Goal: Task Accomplishment & Management: Use online tool/utility

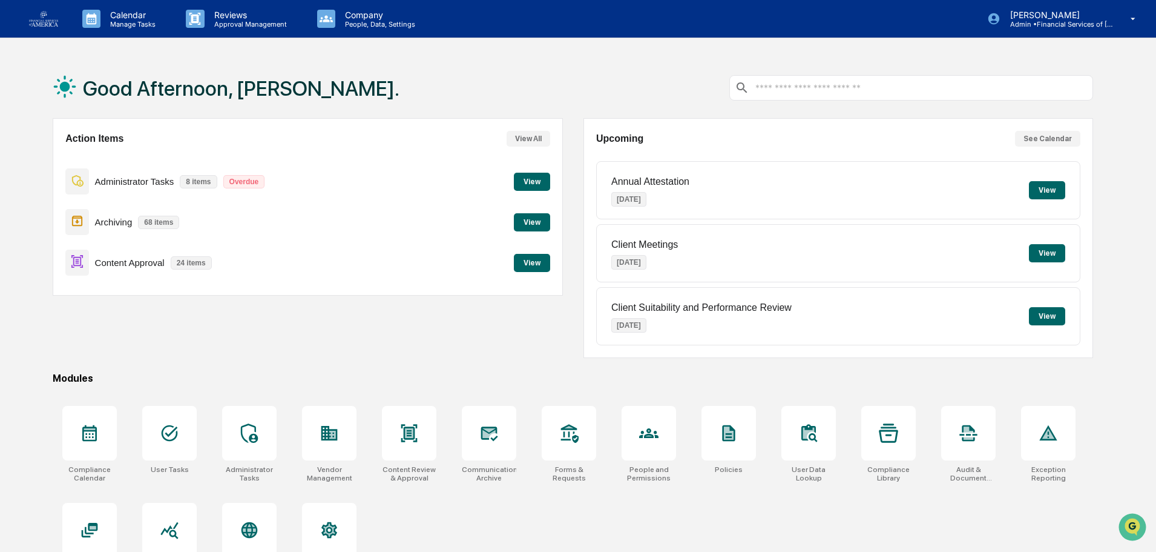
click at [500, 263] on div "Content Approval 24 items View" at bounding box center [307, 262] width 484 height 41
click at [533, 266] on button "View" at bounding box center [532, 263] width 36 height 18
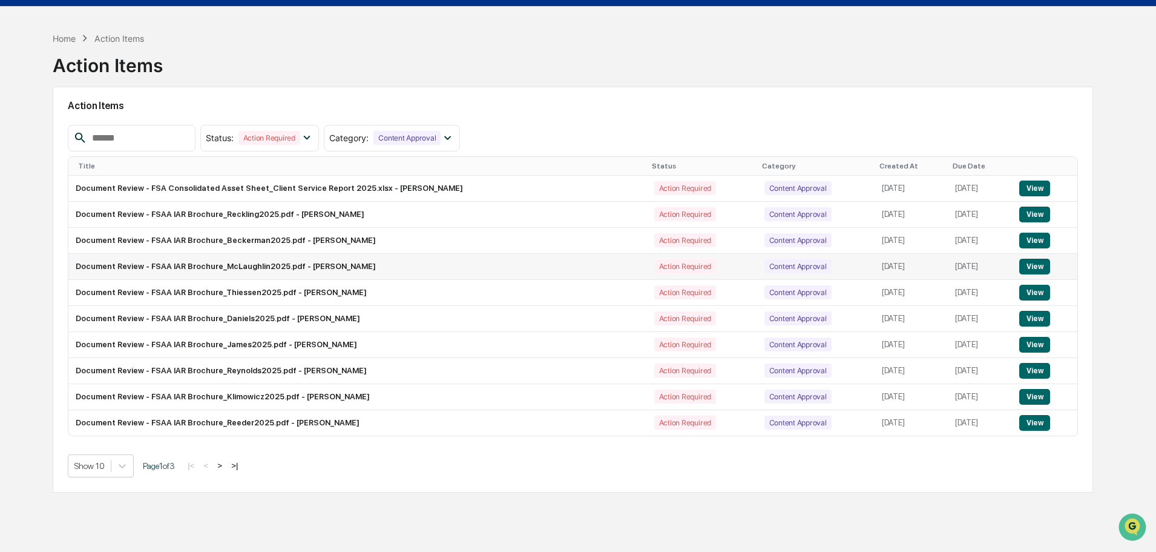
scroll to position [58, 0]
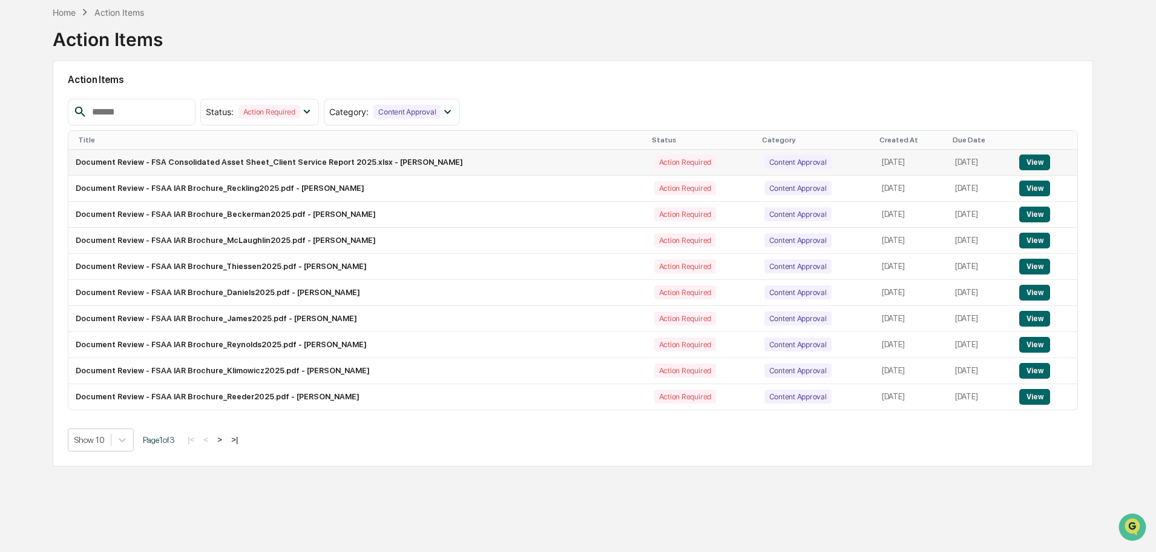
click at [1033, 162] on button "View" at bounding box center [1034, 162] width 31 height 16
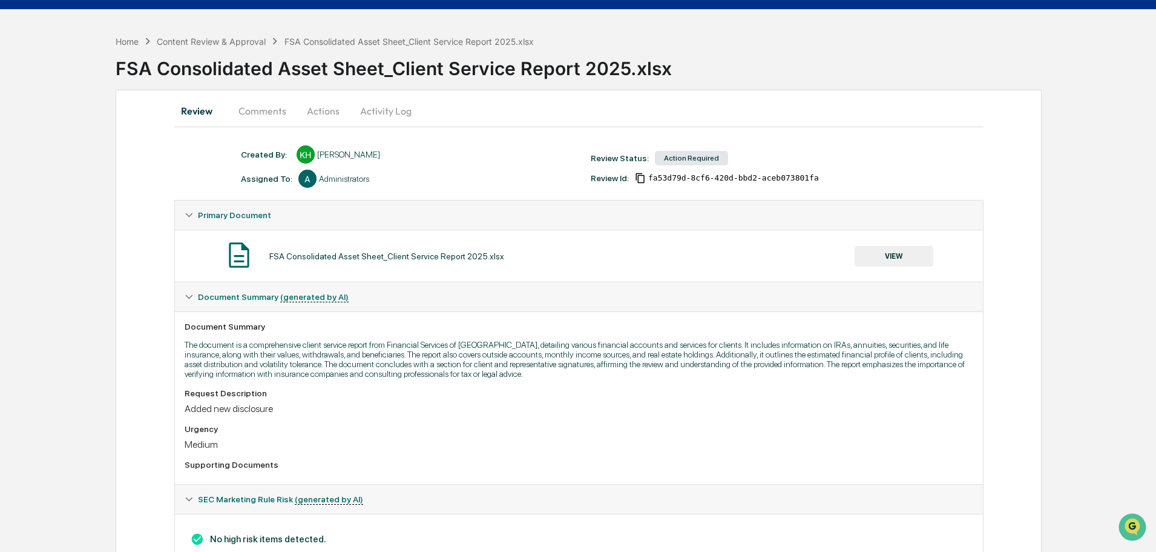
scroll to position [73, 0]
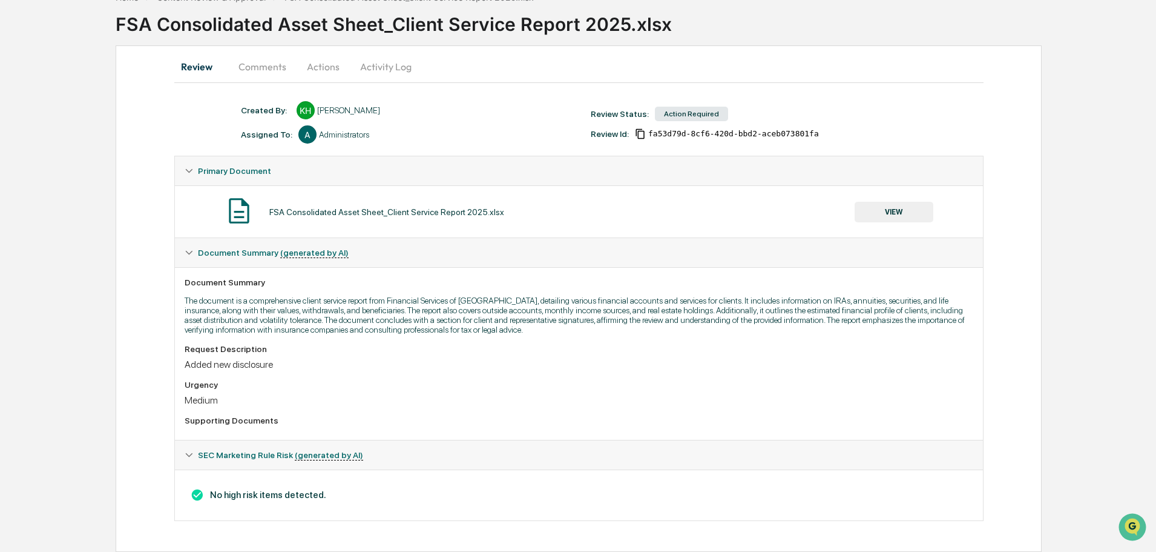
click at [898, 208] on button "VIEW" at bounding box center [894, 212] width 79 height 21
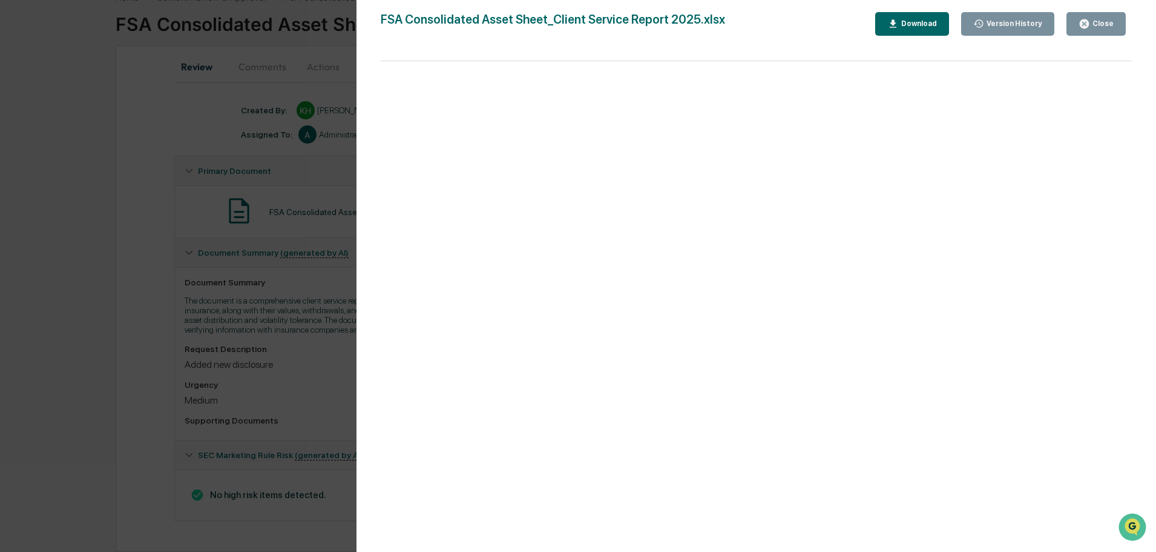
click at [1086, 23] on icon "button" at bounding box center [1085, 24] width 12 height 12
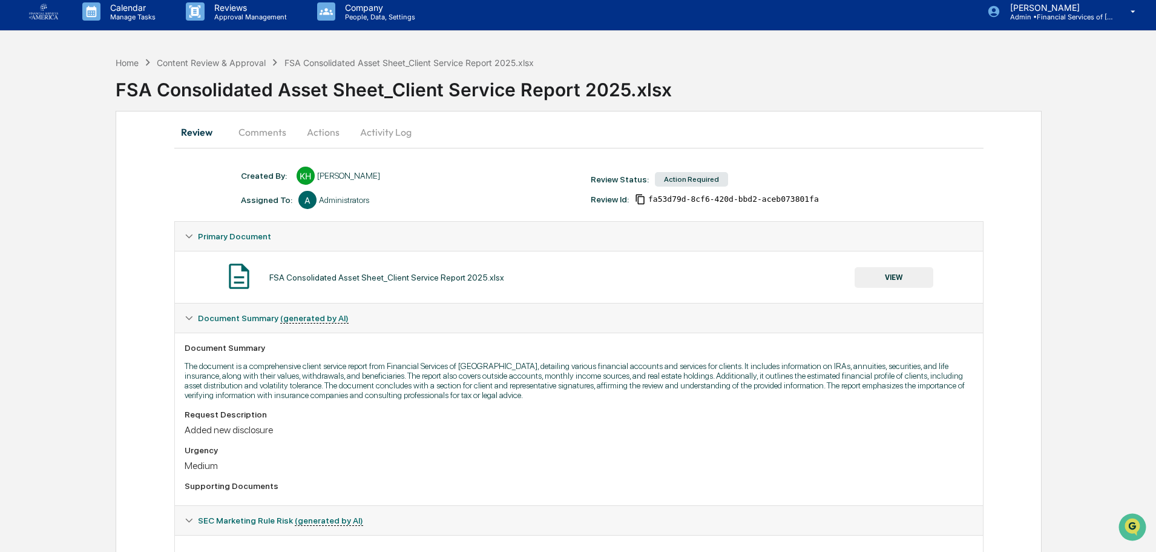
scroll to position [0, 0]
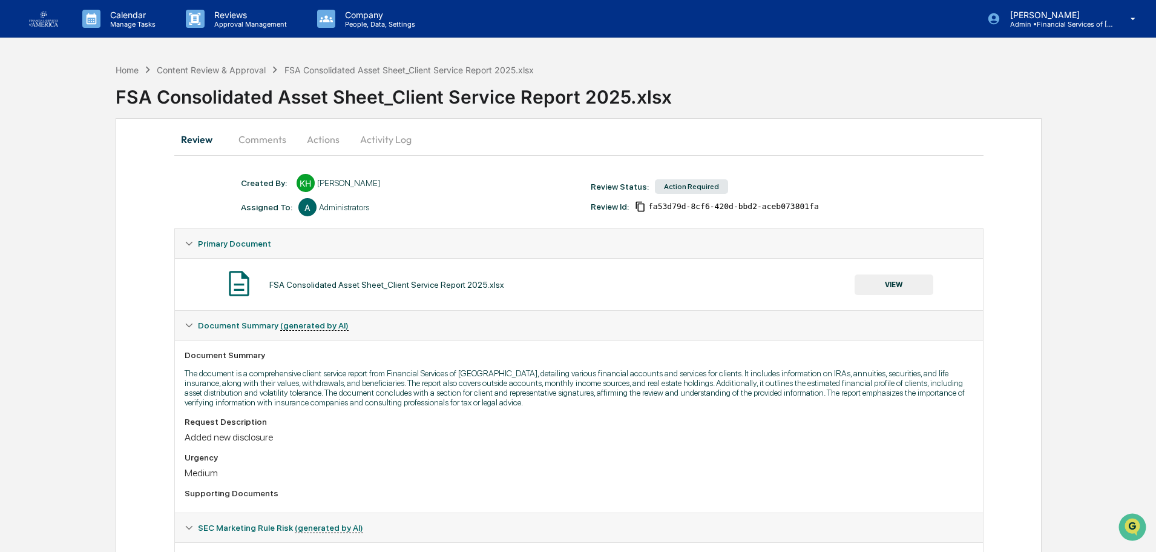
click at [310, 143] on button "Actions" at bounding box center [323, 139] width 54 height 29
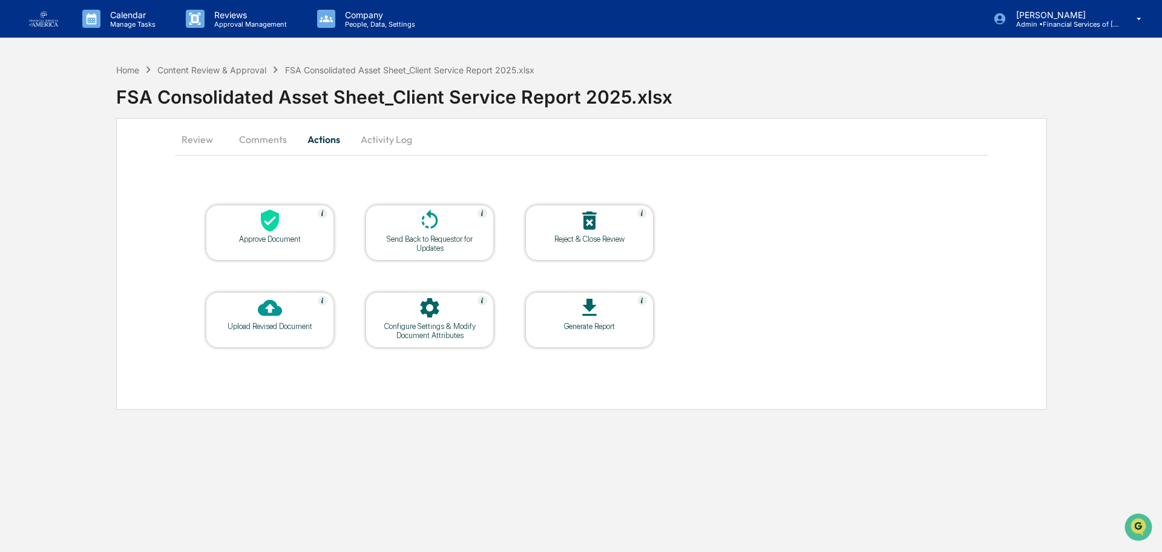
click at [298, 226] on div at bounding box center [269, 221] width 121 height 26
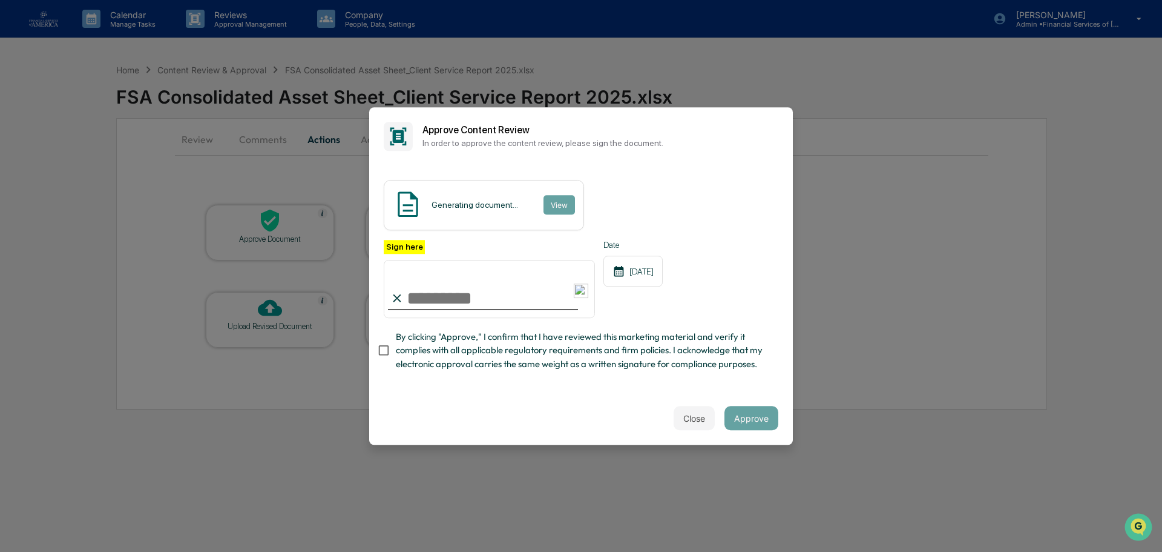
click at [433, 301] on input "Sign here" at bounding box center [489, 289] width 211 height 58
type input "**********"
click at [432, 351] on span "By clicking "Approve," I confirm that I have reviewed this marketing material a…" at bounding box center [582, 350] width 373 height 41
click at [760, 418] on button "Approve" at bounding box center [752, 418] width 54 height 24
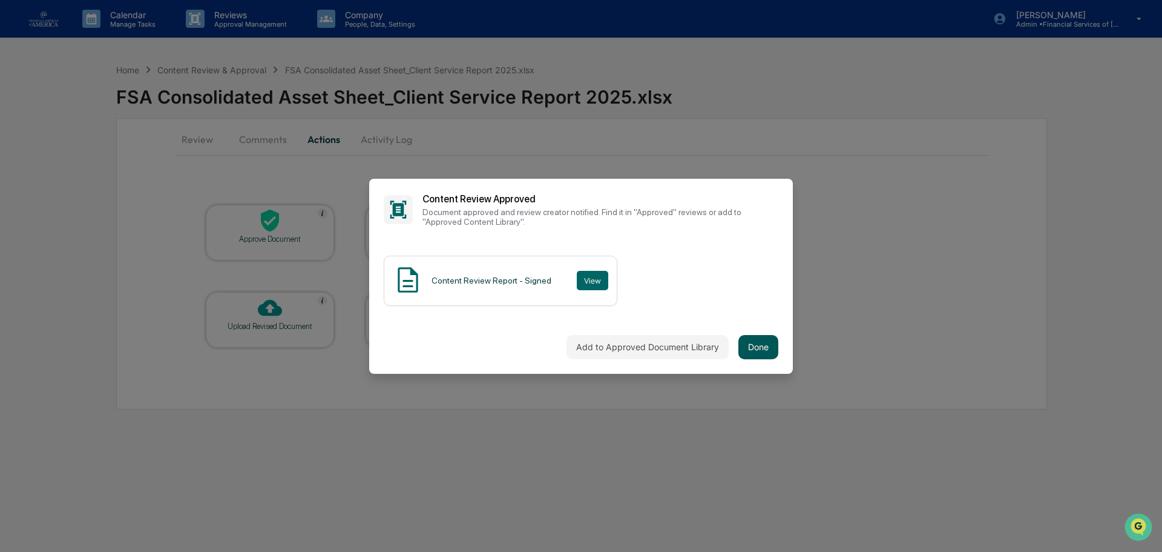
click at [765, 355] on button "Done" at bounding box center [759, 347] width 40 height 24
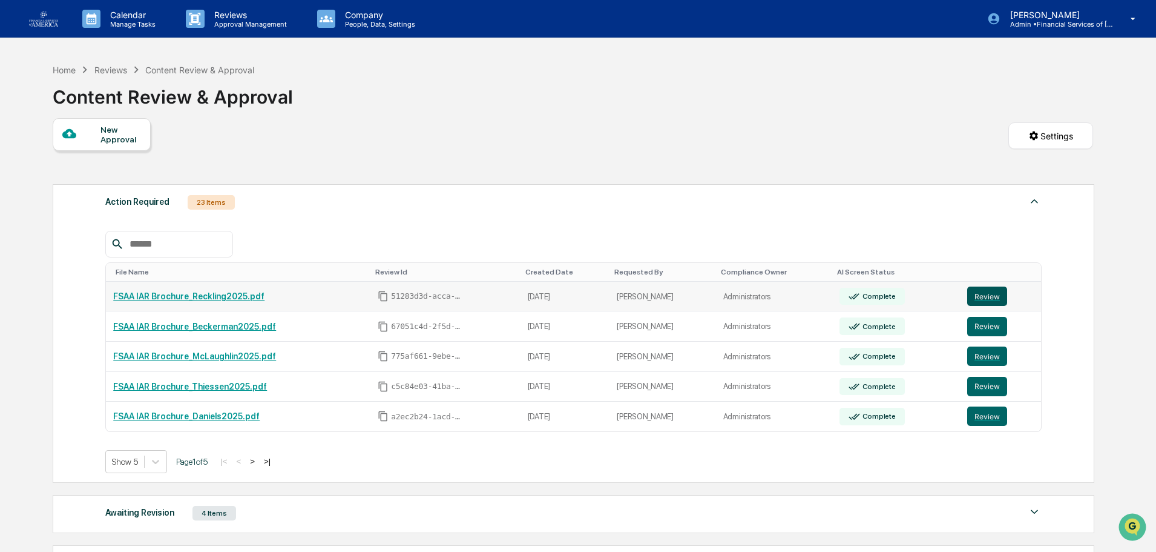
click at [986, 285] on td "Review" at bounding box center [1000, 297] width 81 height 30
click at [986, 296] on button "Review" at bounding box center [987, 295] width 40 height 19
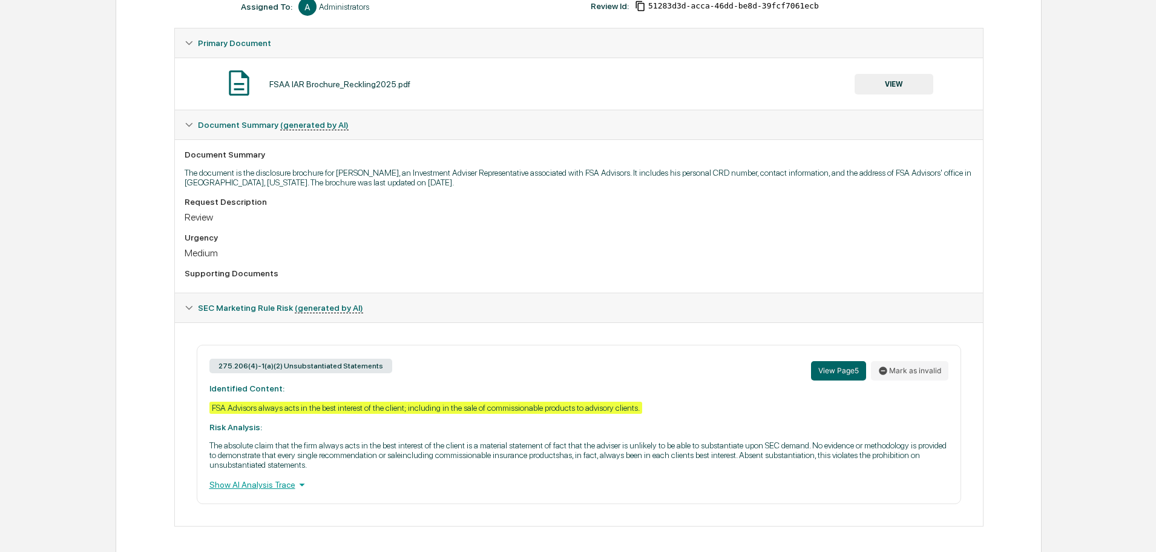
scroll to position [206, 0]
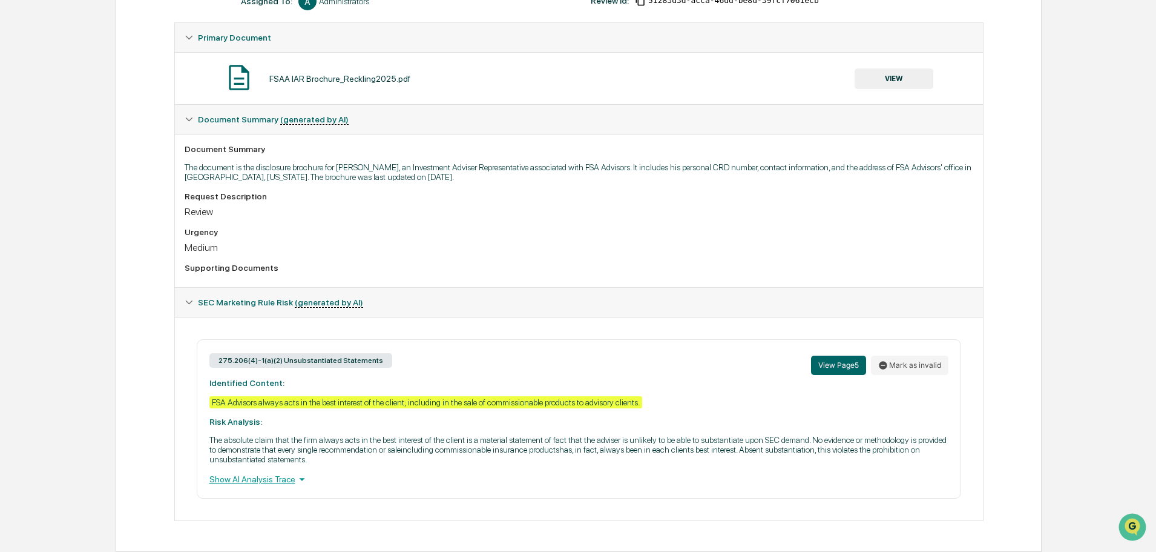
click at [905, 74] on button "VIEW" at bounding box center [894, 78] width 79 height 21
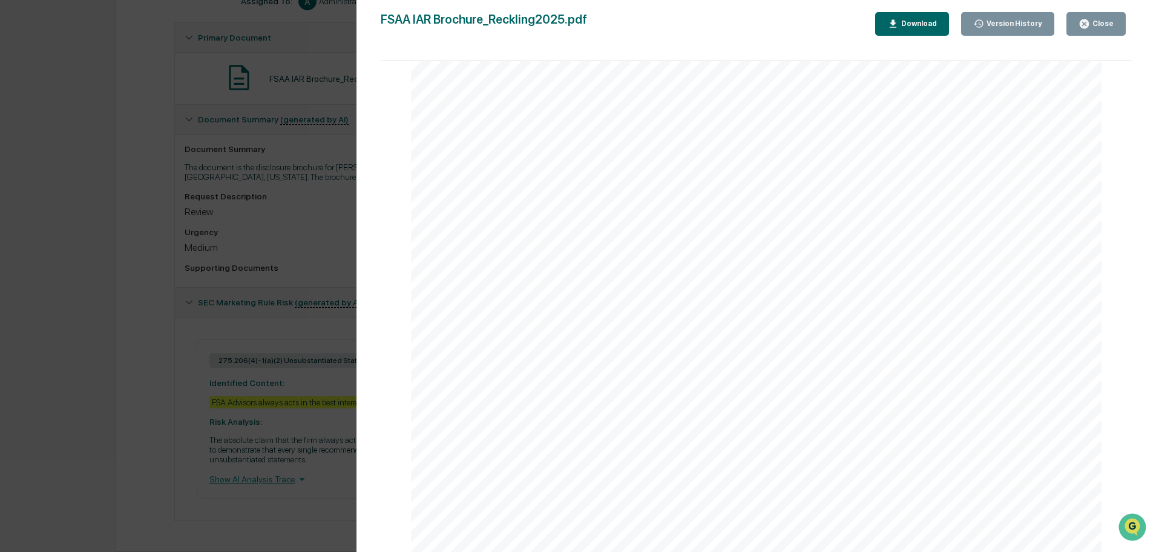
scroll to position [2836, 0]
click at [1095, 24] on div "Close" at bounding box center [1102, 23] width 24 height 8
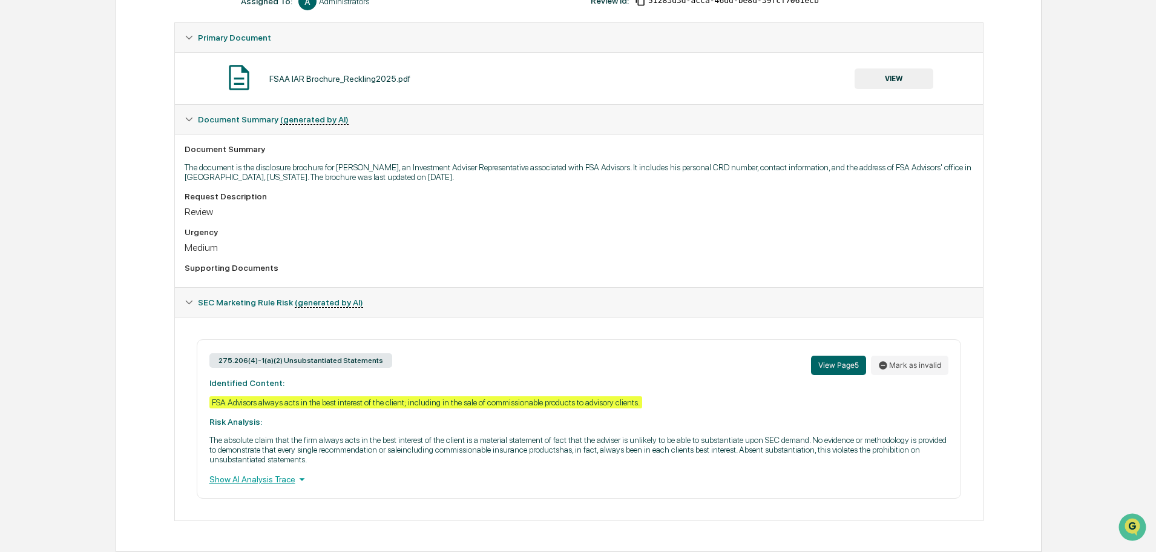
scroll to position [0, 0]
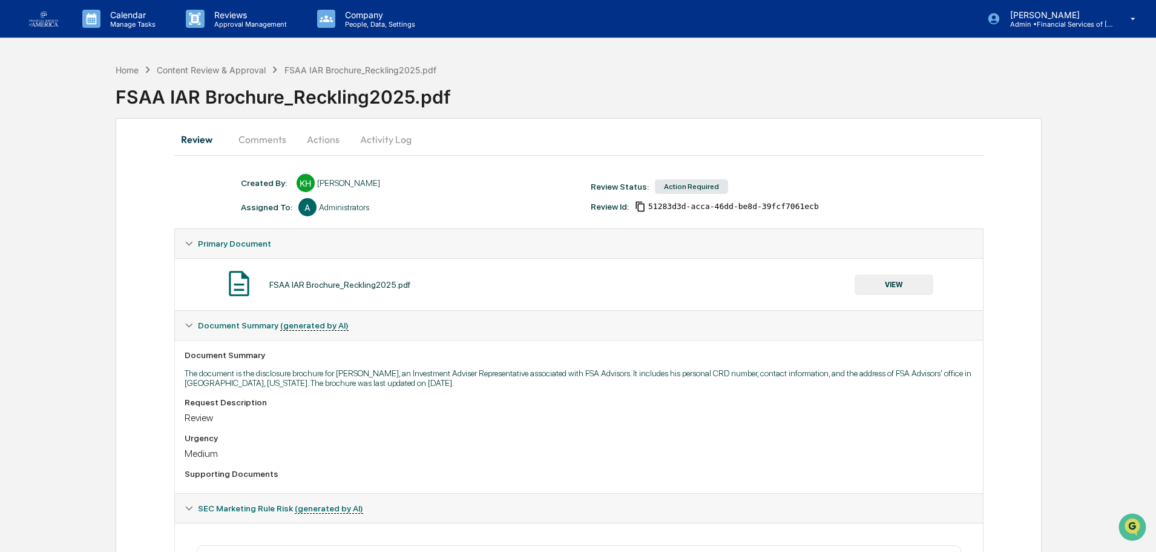
click at [321, 137] on button "Actions" at bounding box center [323, 139] width 54 height 29
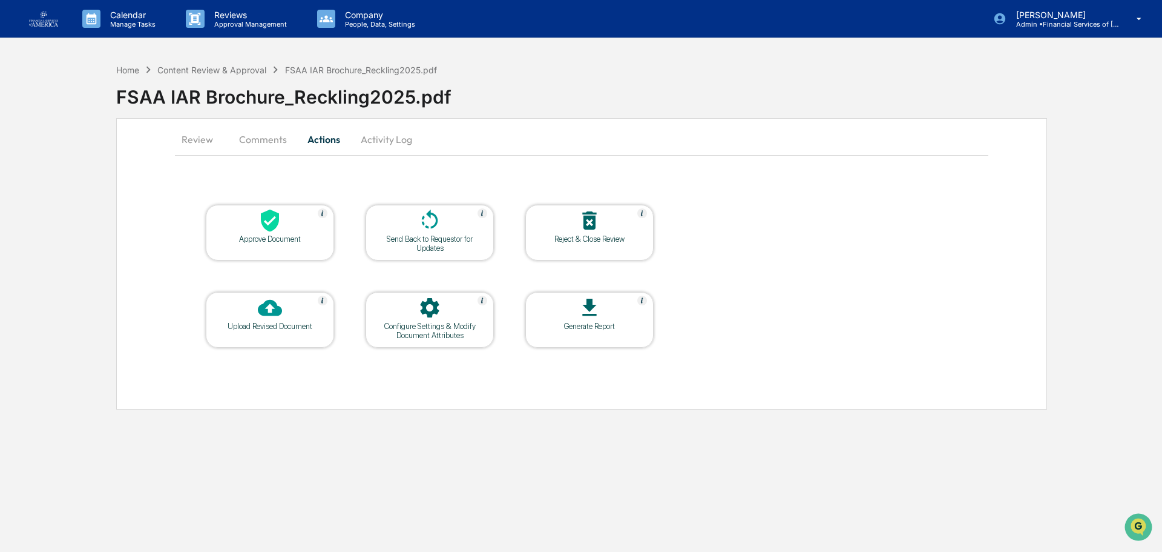
click at [443, 234] on div "Send Back to Requestor for Updates" at bounding box center [429, 243] width 109 height 18
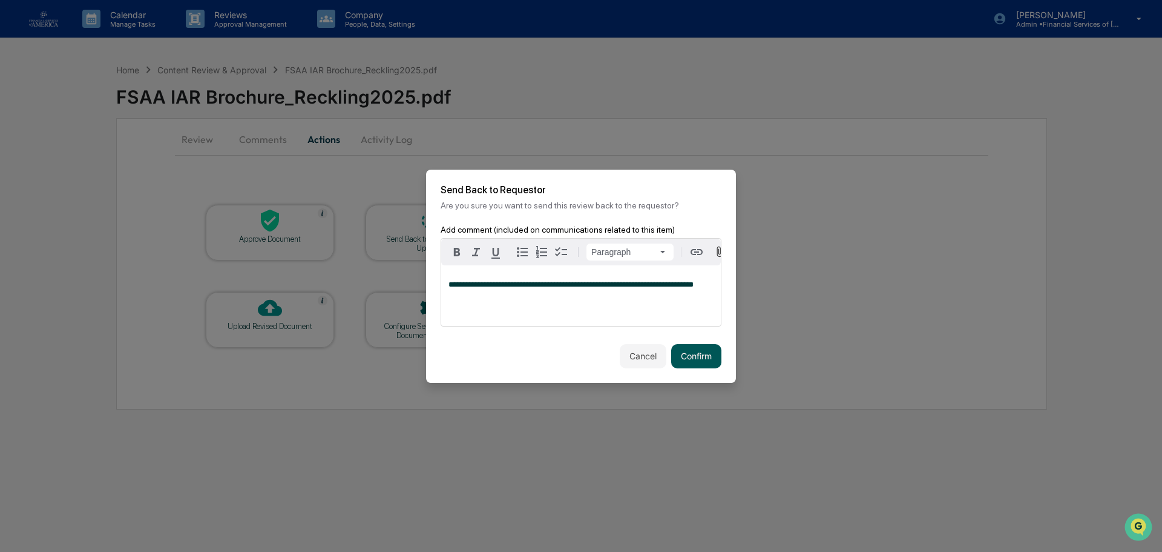
click at [690, 358] on button "Confirm" at bounding box center [696, 356] width 50 height 24
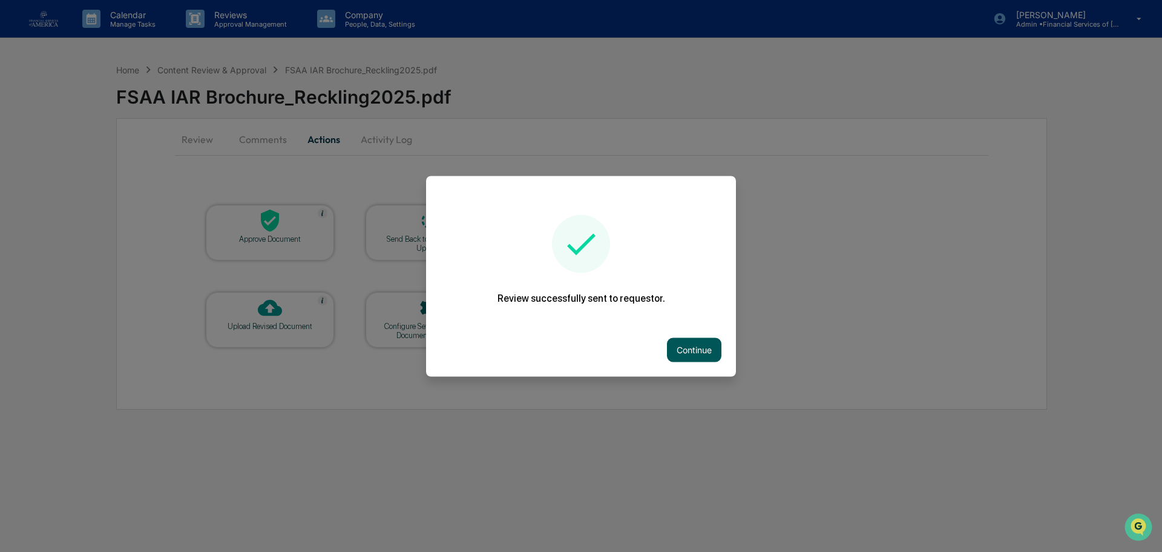
click at [694, 360] on button "Continue" at bounding box center [694, 349] width 54 height 24
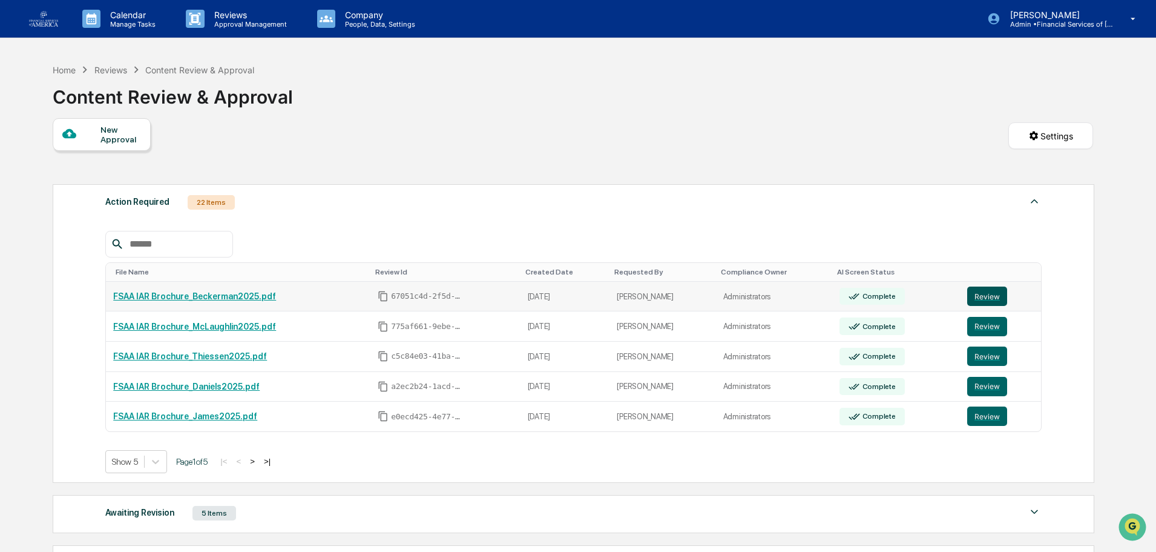
click at [992, 296] on button "Review" at bounding box center [987, 295] width 40 height 19
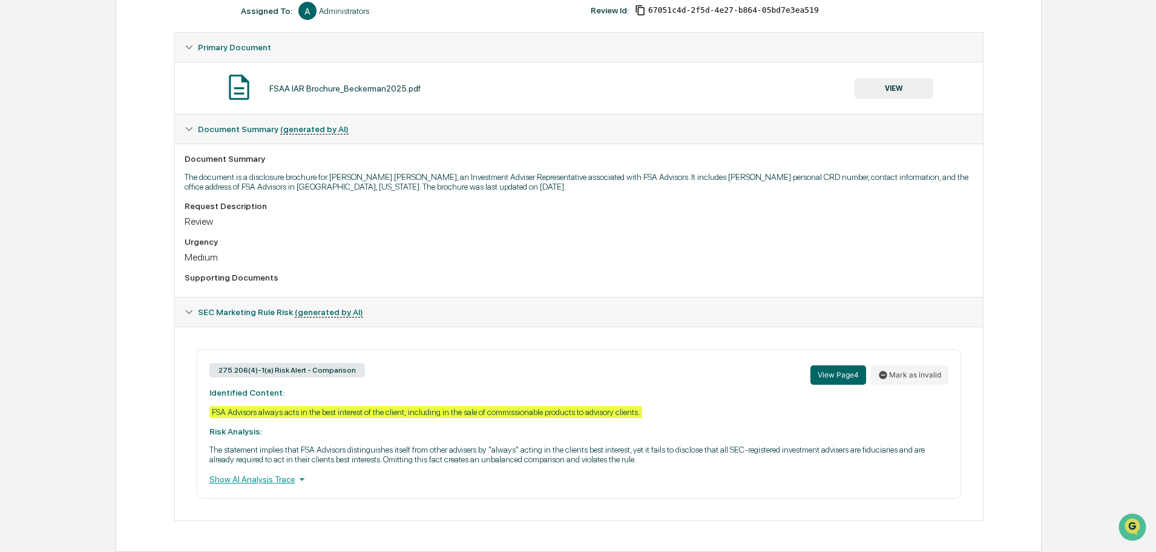
click at [892, 89] on button "VIEW" at bounding box center [894, 88] width 79 height 21
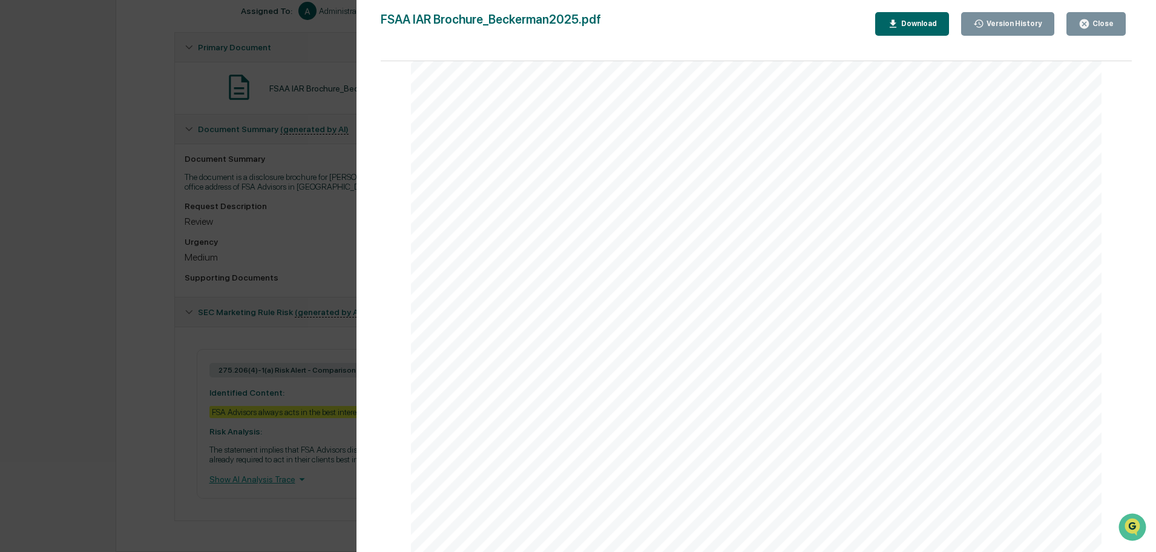
scroll to position [4168, 0]
click at [1107, 27] on div "Close" at bounding box center [1102, 23] width 24 height 8
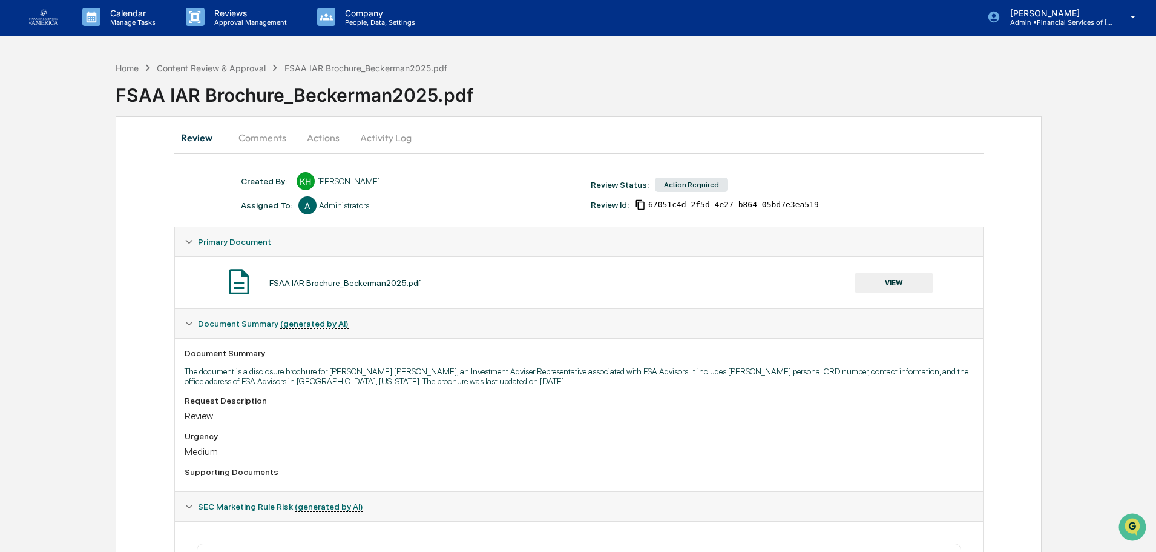
scroll to position [0, 0]
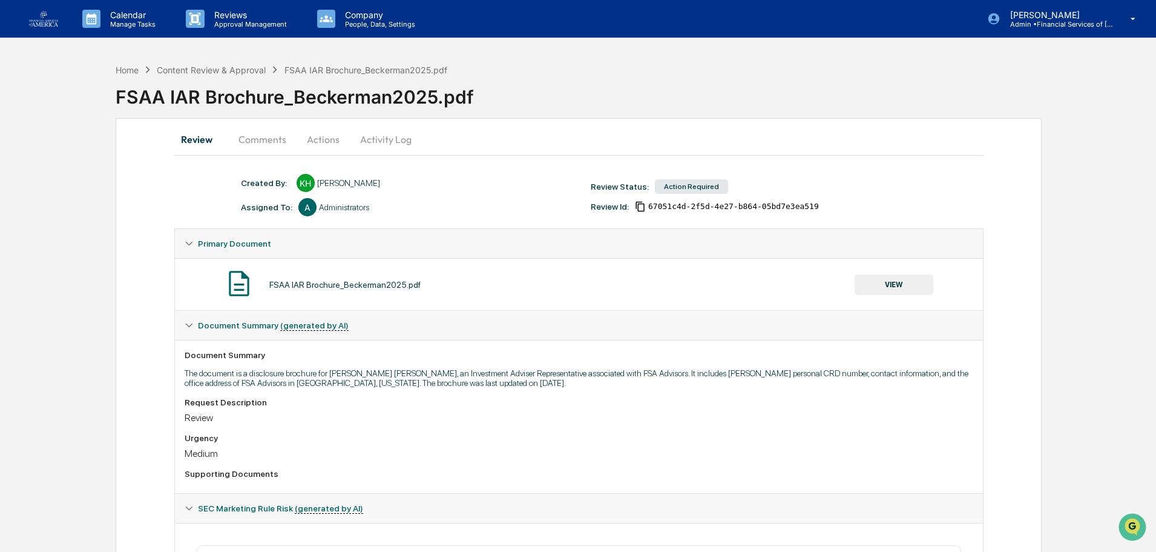
click at [312, 139] on button "Actions" at bounding box center [323, 139] width 54 height 29
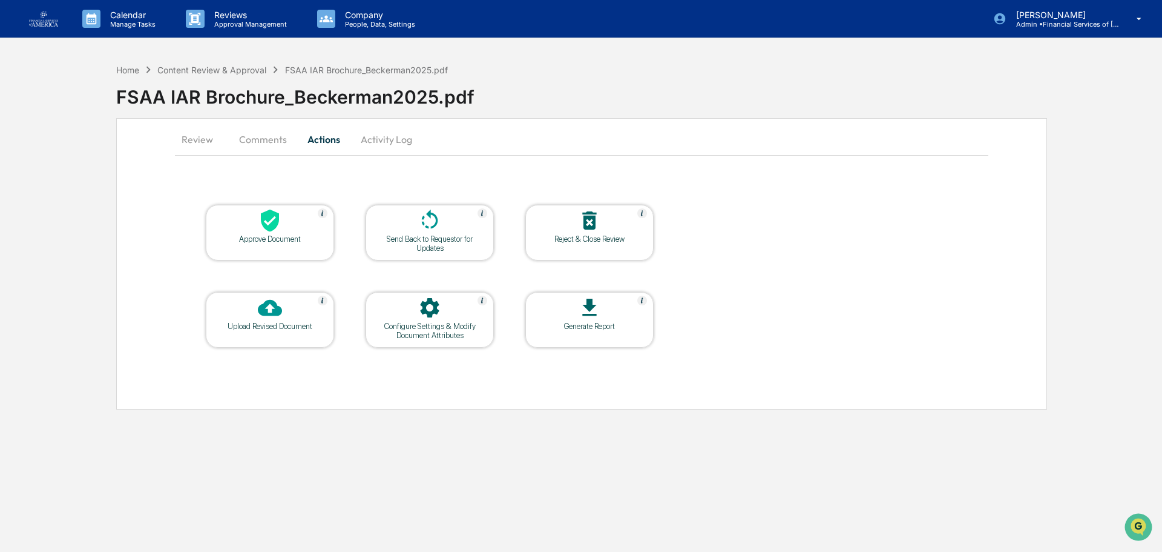
click at [302, 235] on div "Approve Document" at bounding box center [270, 238] width 109 height 9
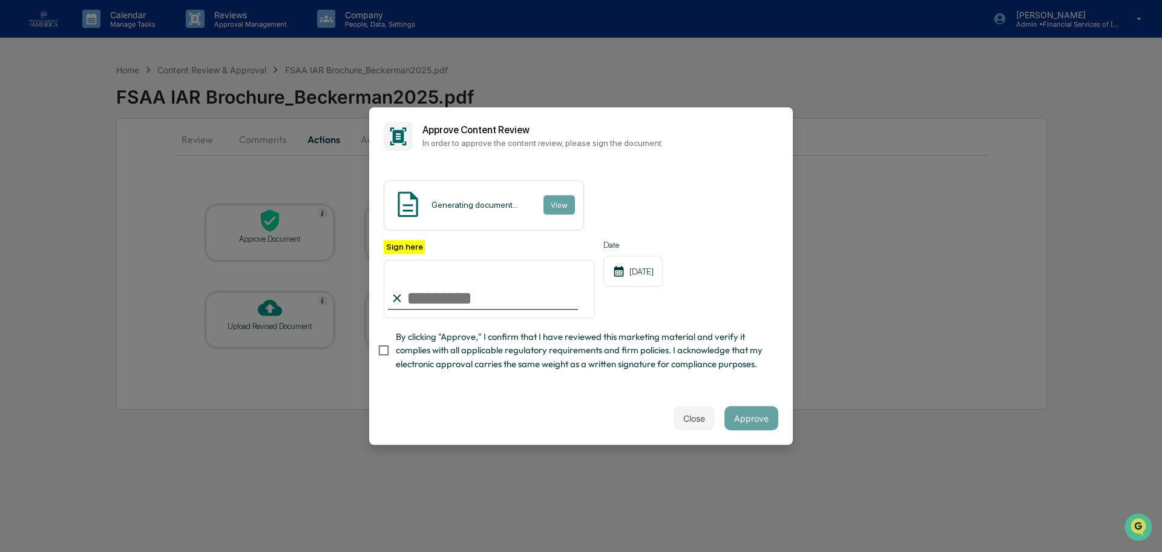
click at [492, 289] on input "Sign here" at bounding box center [489, 289] width 211 height 58
type input "**********"
drag, startPoint x: 497, startPoint y: 318, endPoint x: 499, endPoint y: 352, distance: 34.0
click at [499, 352] on span "By clicking "Approve," I confirm that I have reviewed this marketing material a…" at bounding box center [582, 350] width 373 height 41
click at [760, 413] on button "Approve" at bounding box center [752, 418] width 54 height 24
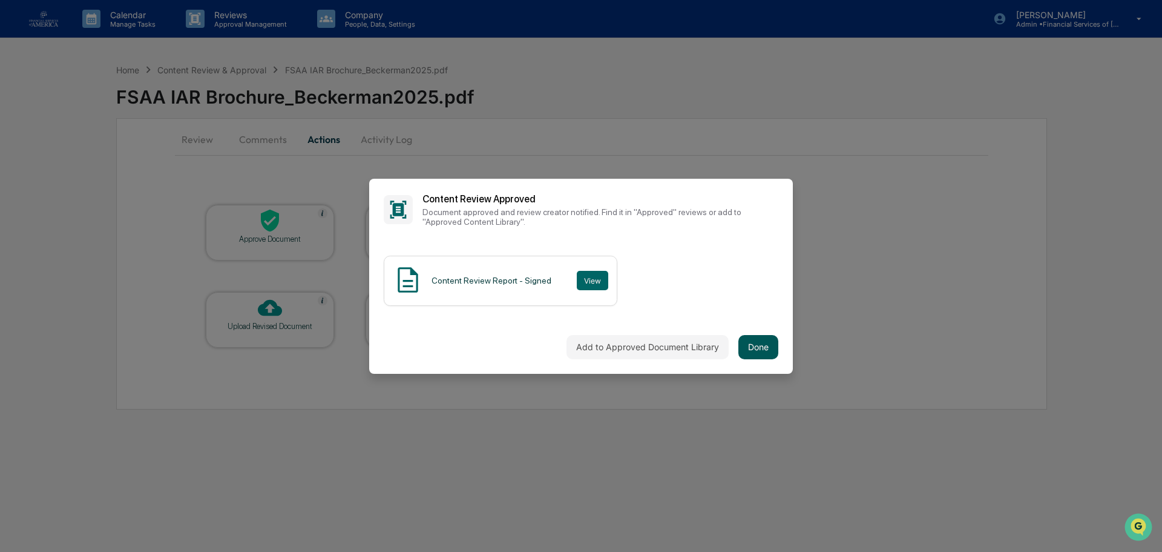
drag, startPoint x: 736, startPoint y: 331, endPoint x: 750, endPoint y: 343, distance: 18.5
click at [739, 334] on div "Add to Approved Document Library Done" at bounding box center [581, 346] width 424 height 53
click at [754, 347] on button "Done" at bounding box center [759, 347] width 40 height 24
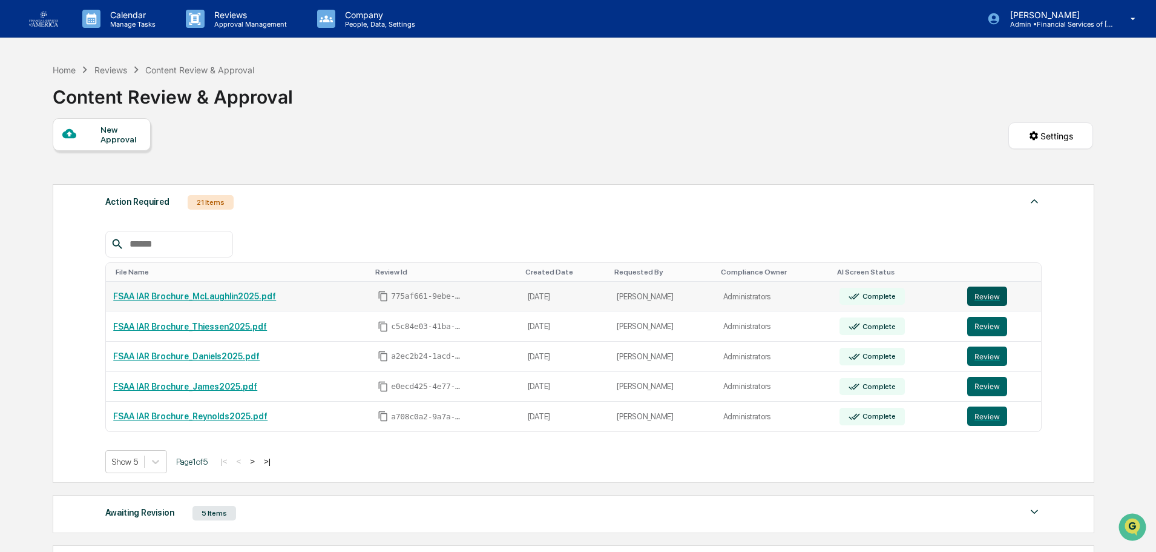
click at [997, 289] on button "Review" at bounding box center [987, 295] width 40 height 19
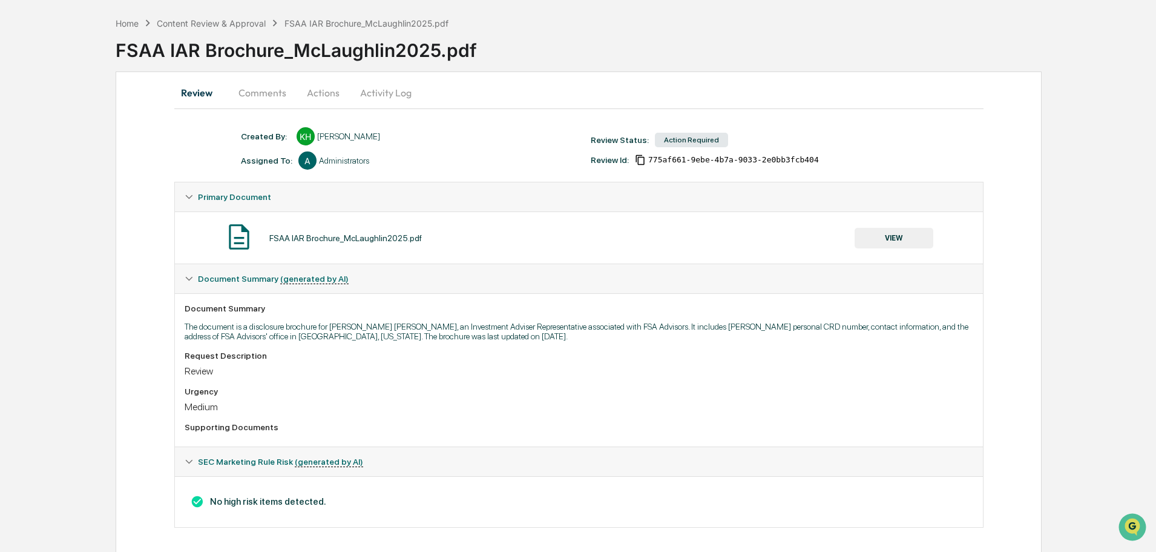
scroll to position [53, 0]
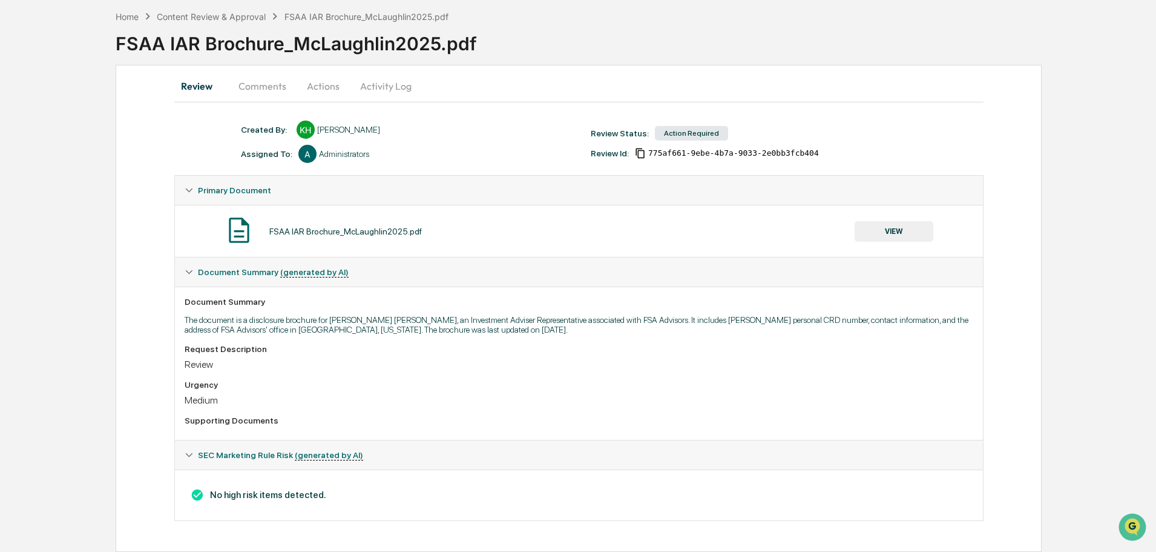
click at [885, 229] on button "VIEW" at bounding box center [894, 231] width 79 height 21
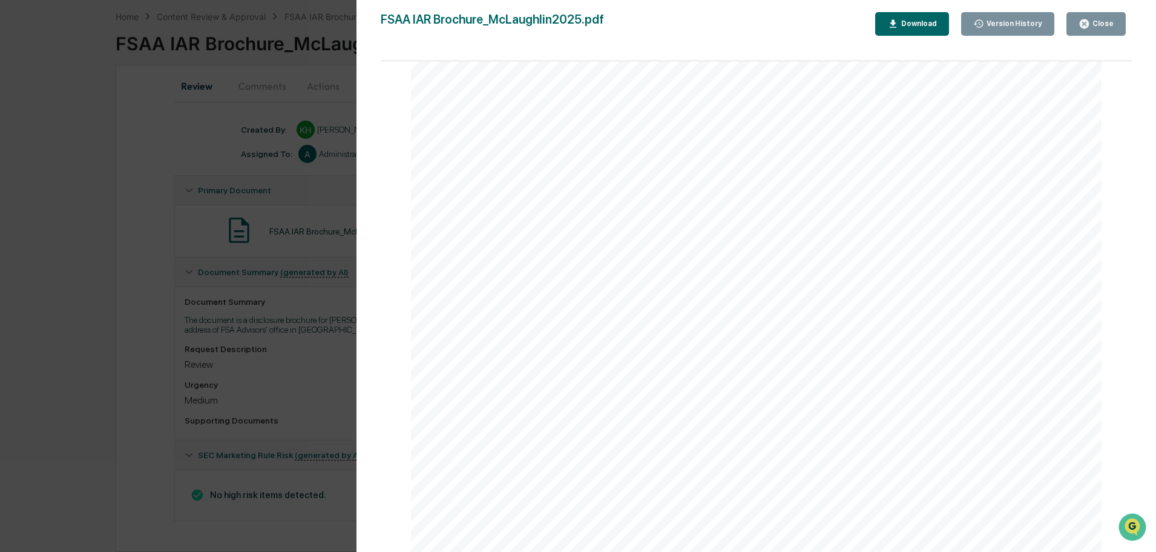
scroll to position [4168, 0]
click at [1084, 23] on icon "button" at bounding box center [1084, 23] width 9 height 9
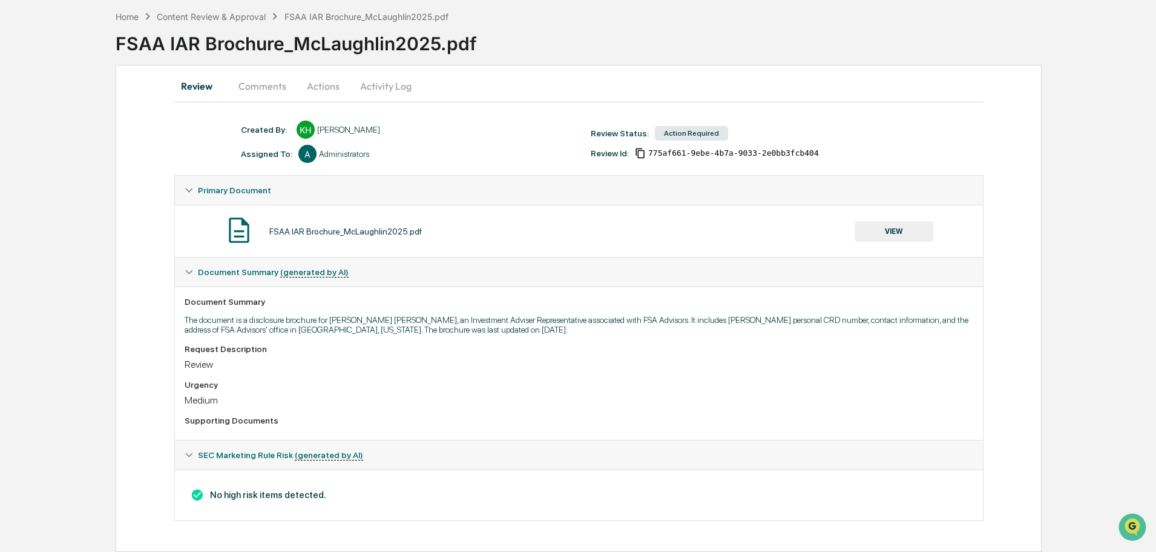
click at [314, 84] on button "Actions" at bounding box center [323, 85] width 54 height 29
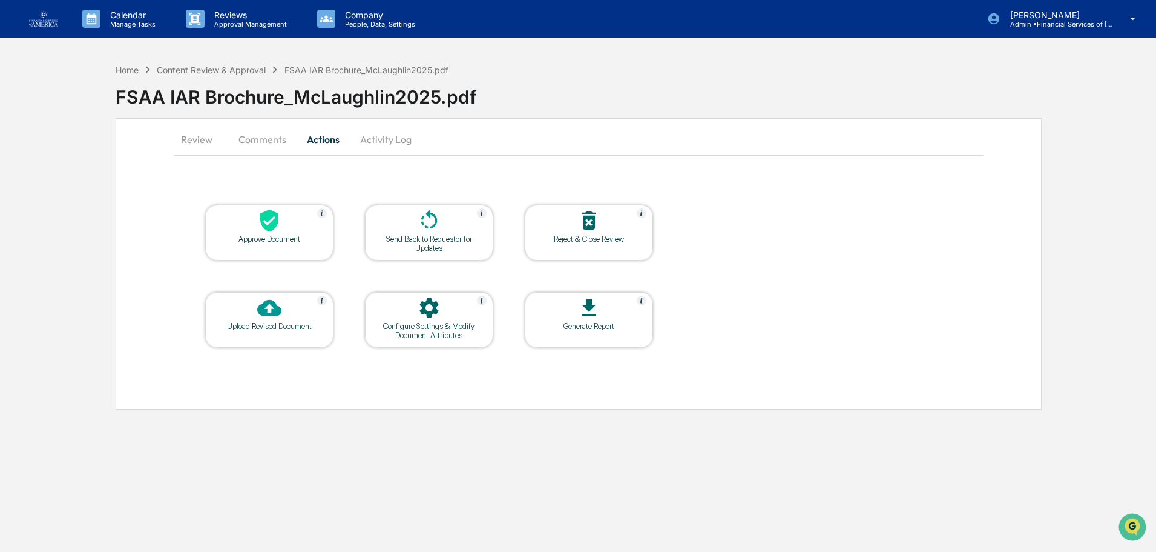
scroll to position [0, 0]
click at [221, 223] on div at bounding box center [269, 221] width 121 height 26
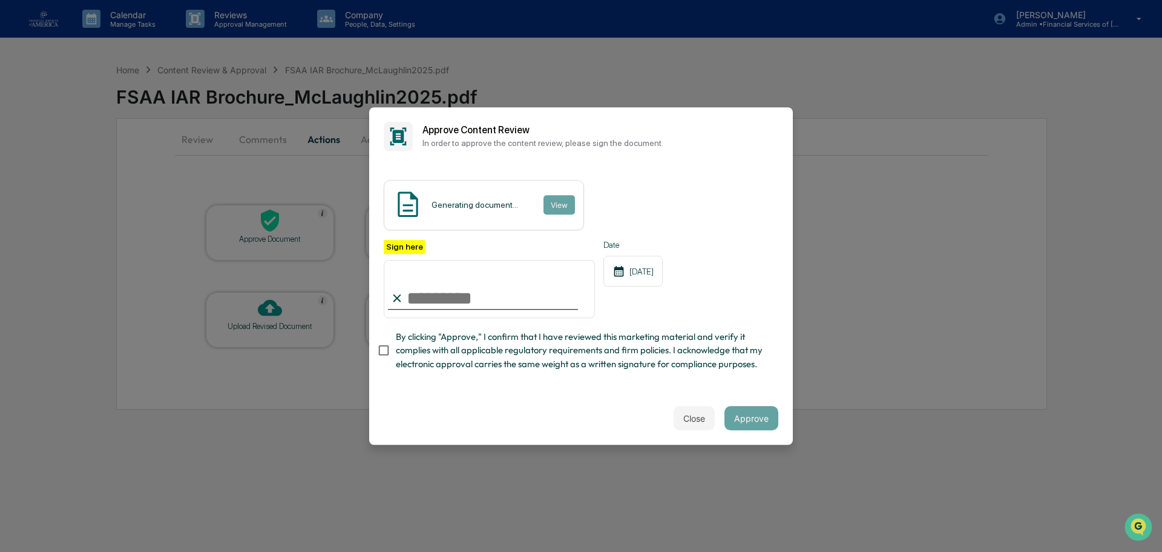
click at [467, 306] on input "Sign here" at bounding box center [489, 289] width 211 height 58
type input "**********"
click at [491, 345] on span "By clicking "Approve," I confirm that I have reviewed this marketing material a…" at bounding box center [582, 350] width 373 height 41
click at [734, 427] on button "Approve" at bounding box center [752, 418] width 54 height 24
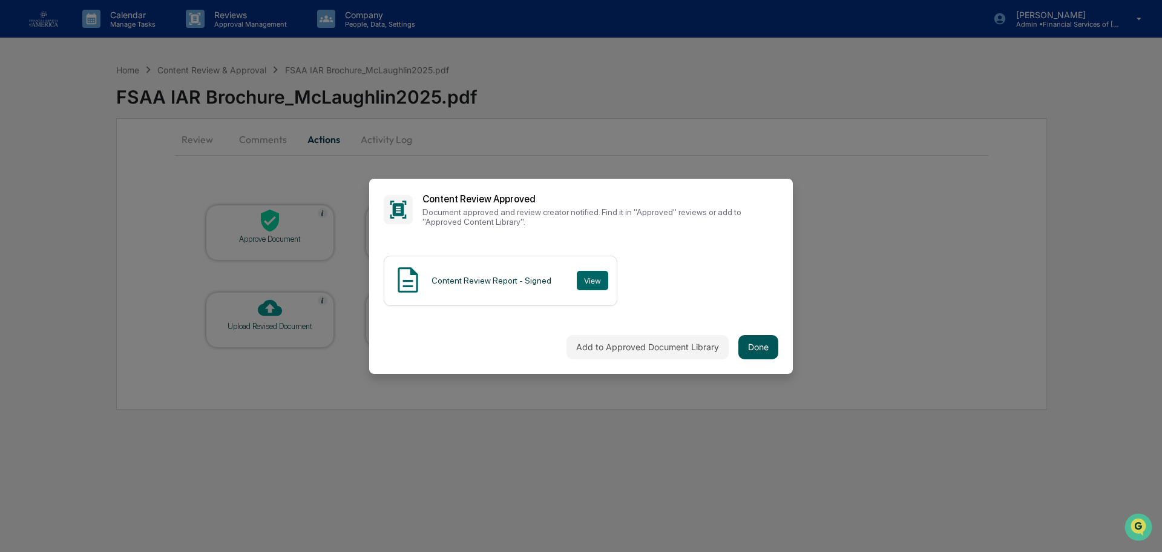
click at [751, 347] on button "Done" at bounding box center [759, 347] width 40 height 24
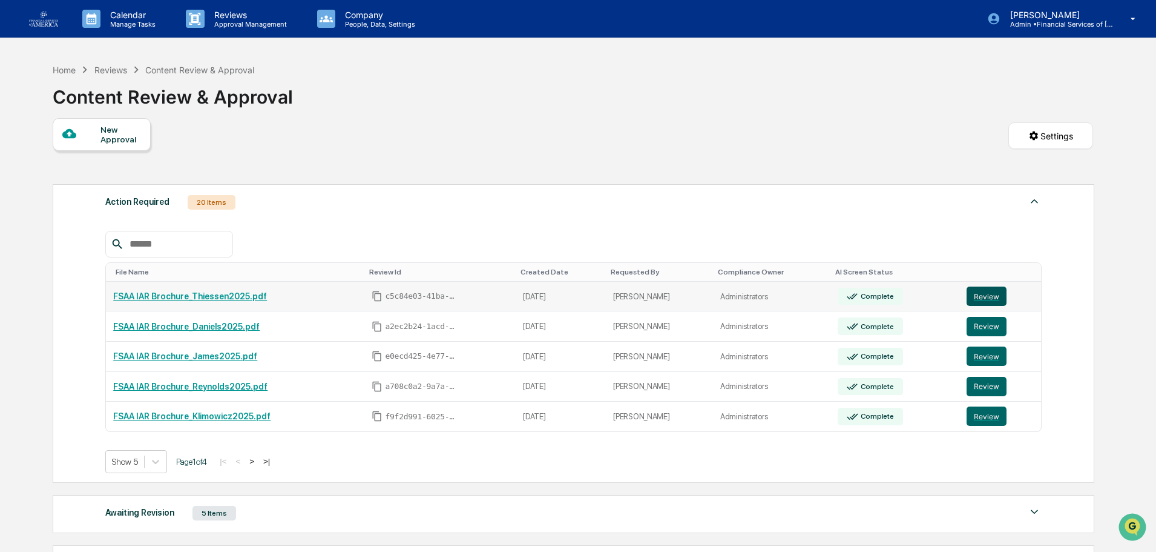
click at [978, 295] on button "Review" at bounding box center [987, 295] width 40 height 19
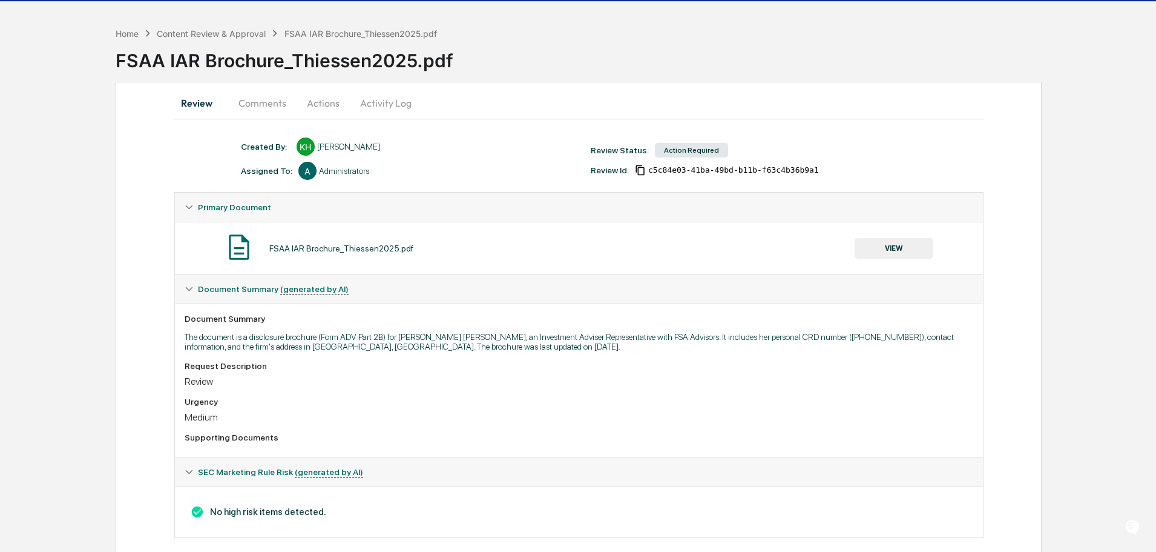
scroll to position [53, 0]
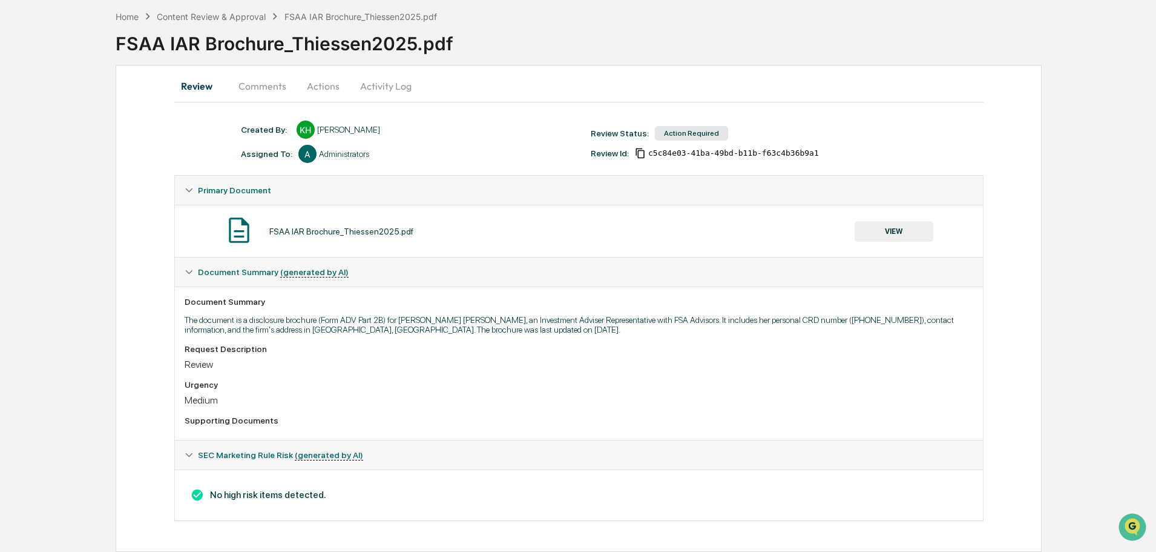
click at [868, 223] on button "VIEW" at bounding box center [894, 231] width 79 height 21
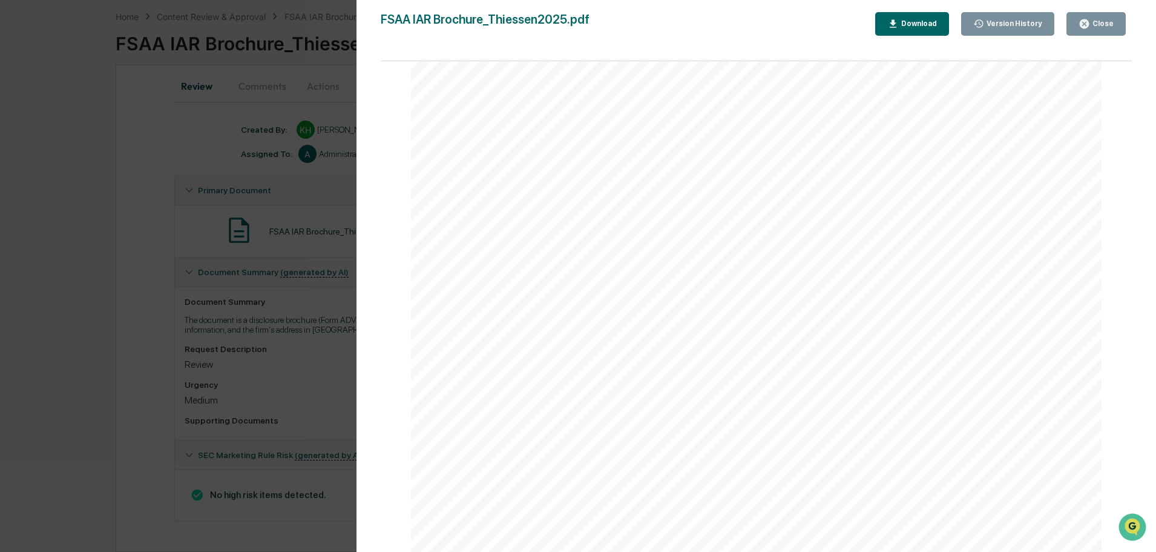
scroll to position [2845, 0]
click at [1114, 23] on div "Close" at bounding box center [1102, 23] width 24 height 8
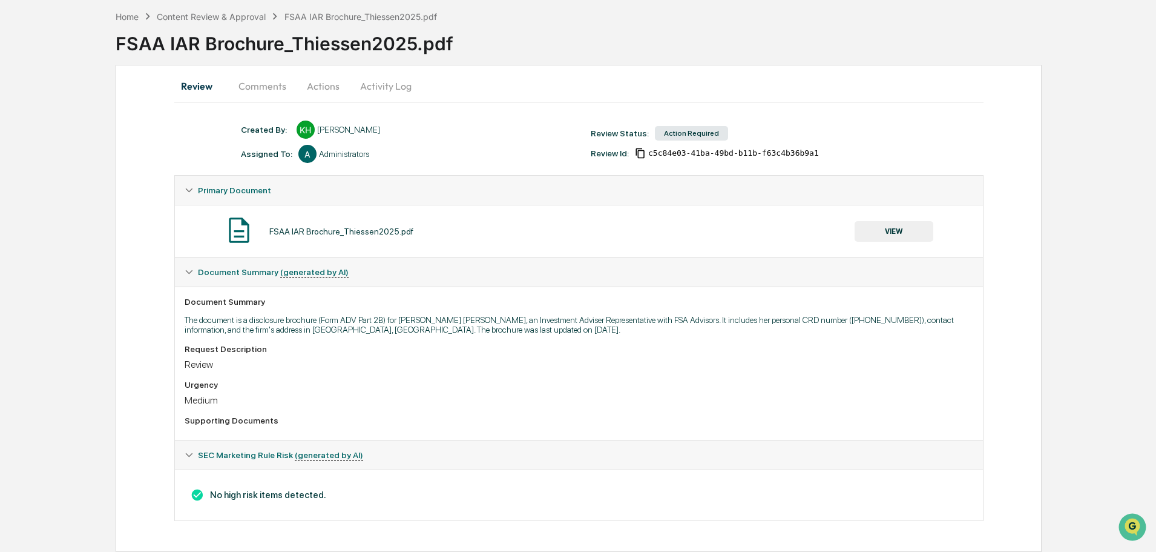
click at [326, 88] on button "Actions" at bounding box center [323, 85] width 54 height 29
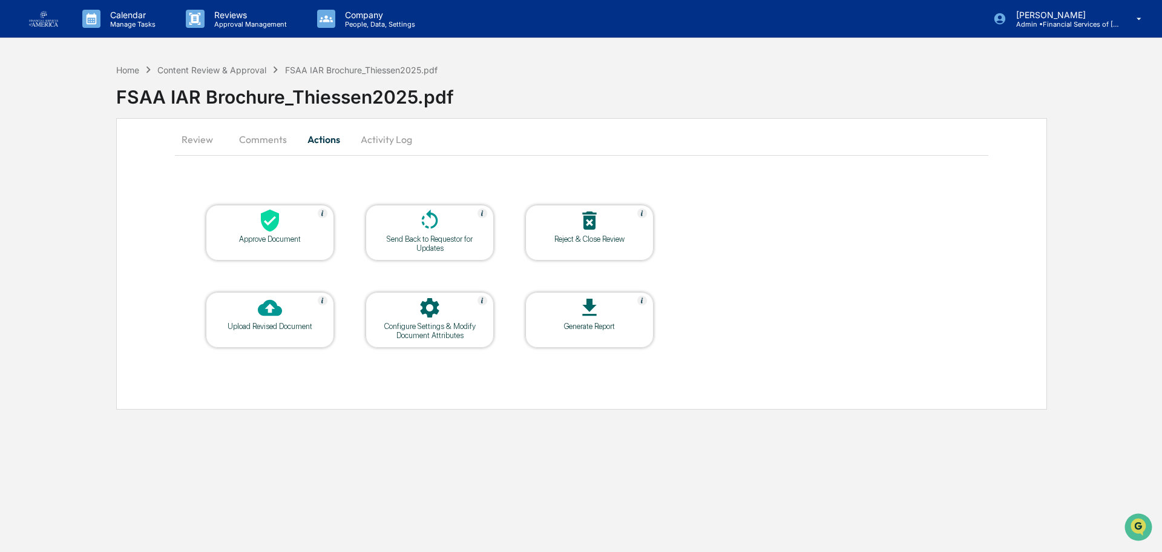
click at [278, 208] on div "Approve Document" at bounding box center [270, 233] width 128 height 56
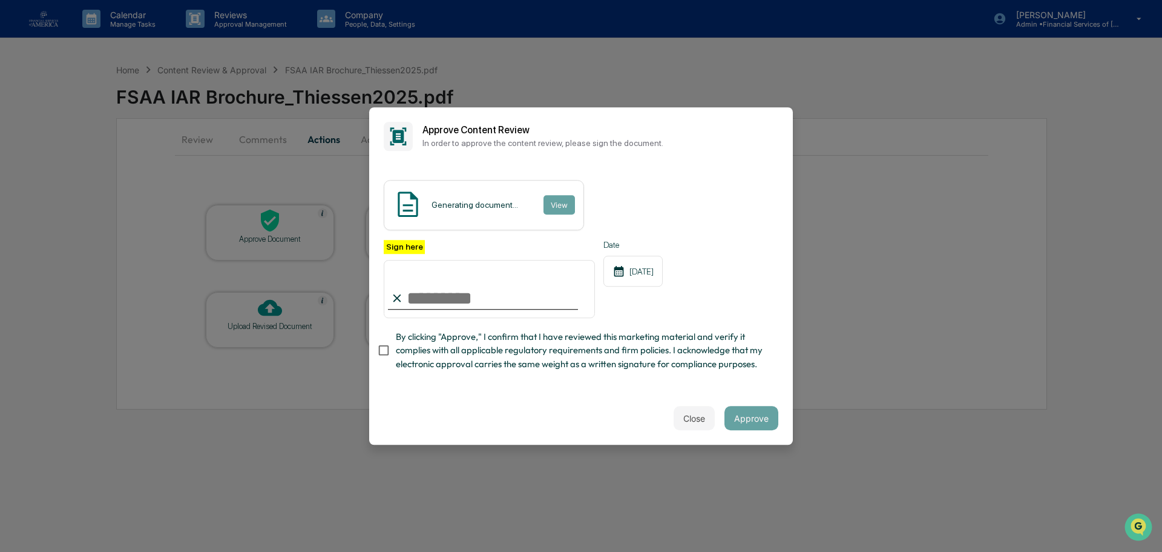
click at [433, 291] on input "Sign here" at bounding box center [489, 289] width 211 height 58
type input "**********"
click at [417, 355] on span "By clicking "Approve," I confirm that I have reviewed this marketing material a…" at bounding box center [582, 350] width 373 height 41
click at [747, 413] on button "Approve" at bounding box center [752, 418] width 54 height 24
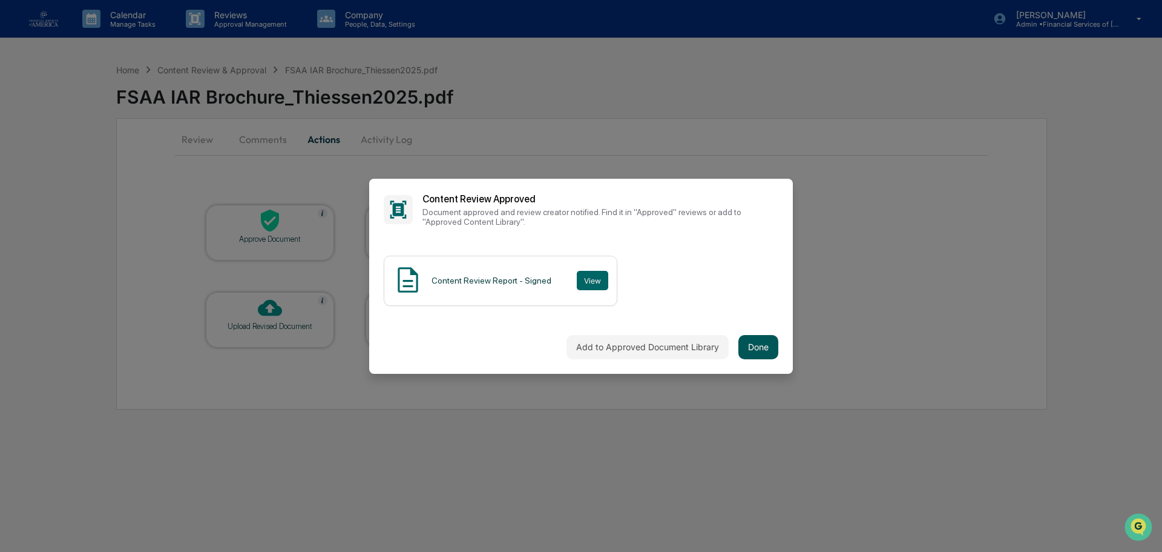
click at [763, 343] on button "Done" at bounding box center [759, 347] width 40 height 24
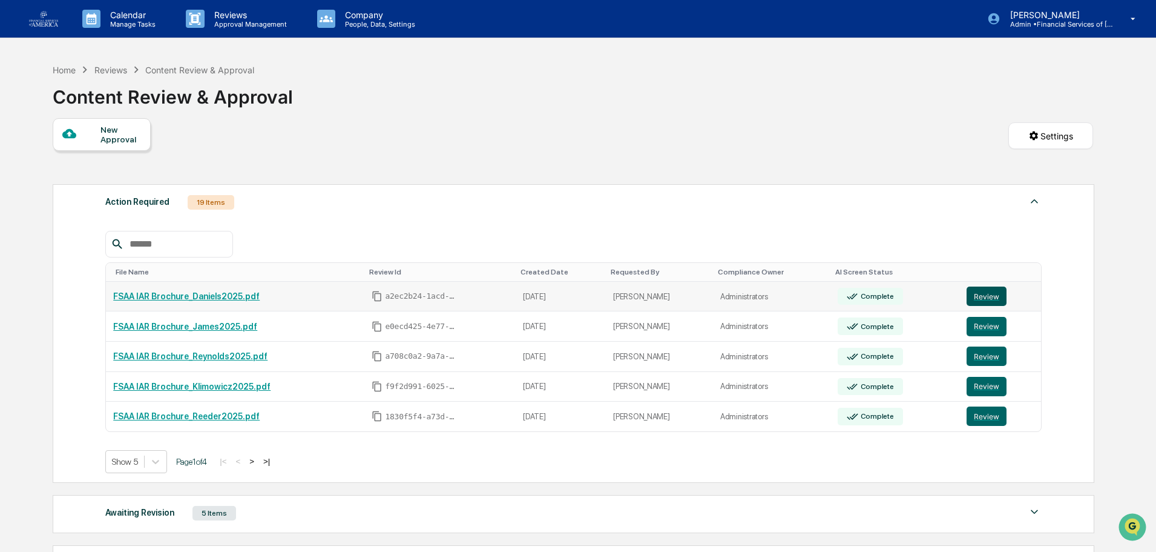
click at [974, 297] on button "Review" at bounding box center [987, 295] width 40 height 19
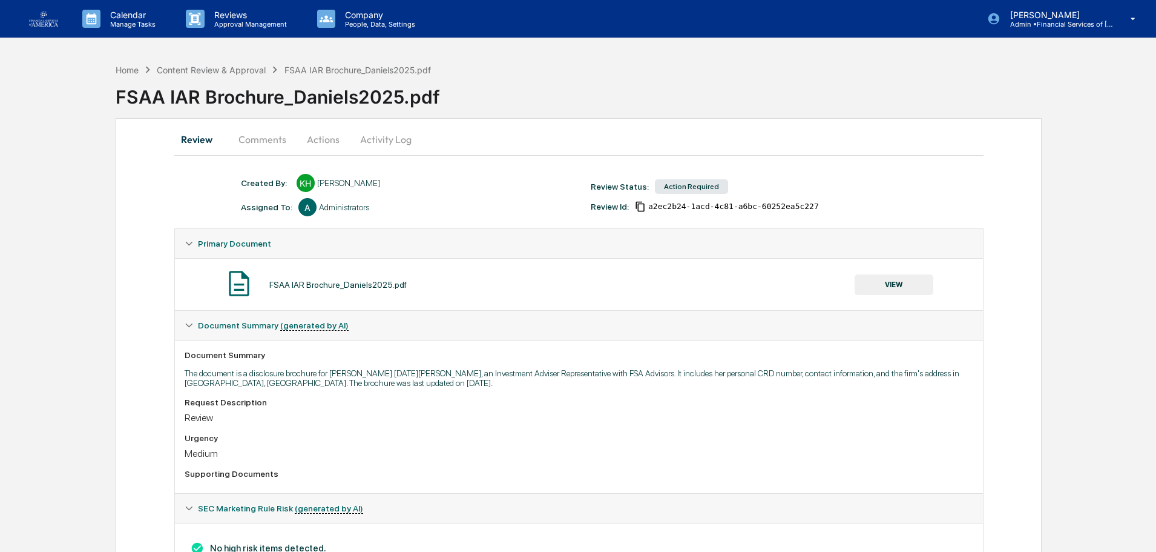
click at [906, 288] on button "VIEW" at bounding box center [894, 284] width 79 height 21
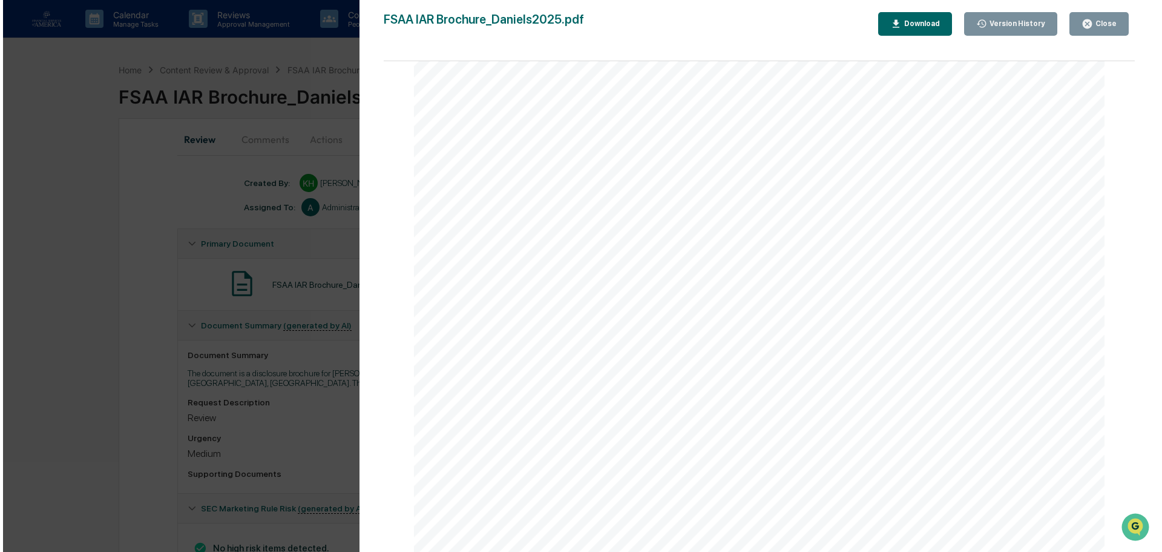
scroll to position [4168, 0]
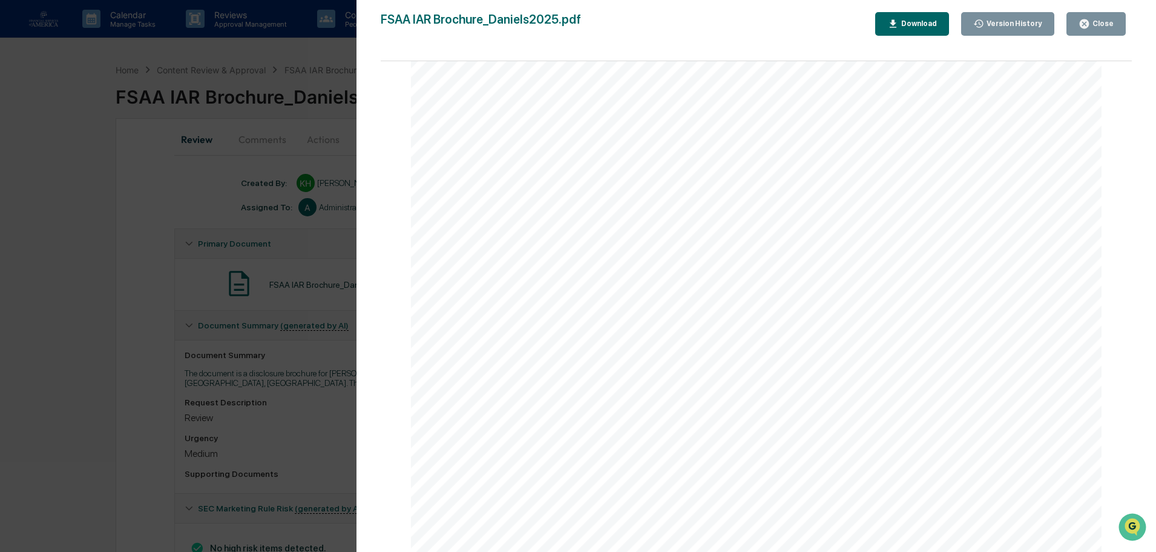
click at [1110, 27] on div "Close" at bounding box center [1102, 23] width 24 height 8
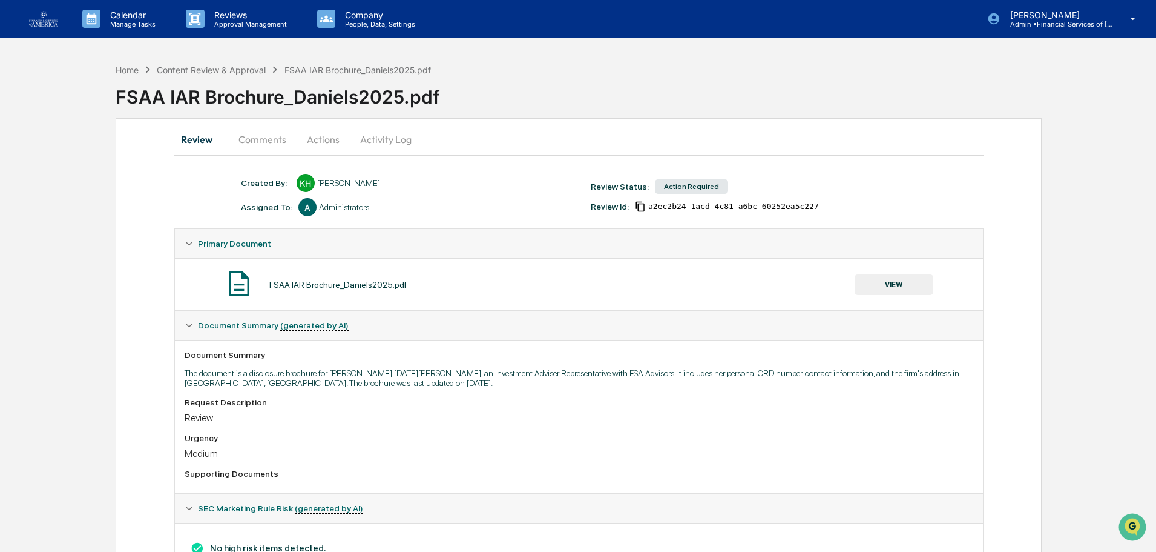
click at [314, 139] on button "Actions" at bounding box center [323, 139] width 54 height 29
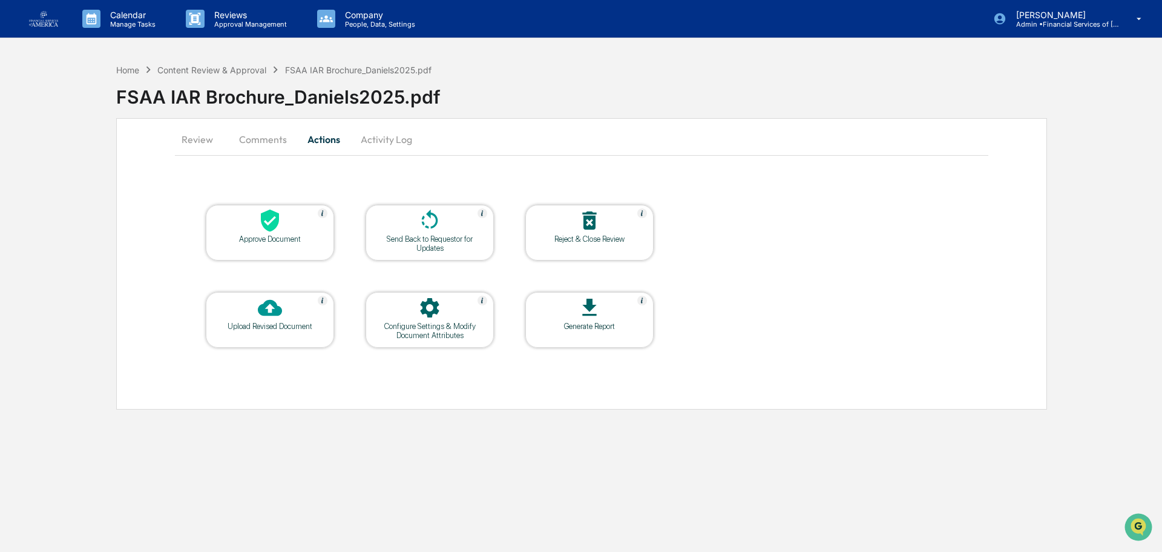
click at [228, 226] on div at bounding box center [269, 221] width 121 height 26
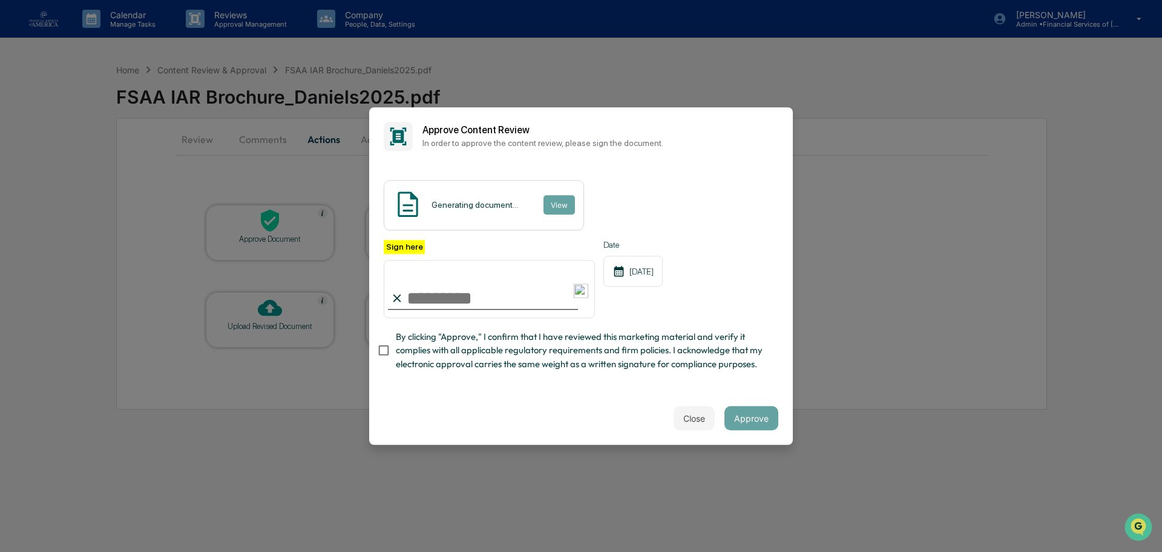
click at [418, 294] on input "Sign here" at bounding box center [489, 289] width 211 height 58
click at [401, 346] on span "By clicking "Approve," I confirm that I have reviewed this marketing material a…" at bounding box center [582, 350] width 373 height 41
click at [424, 309] on div at bounding box center [483, 308] width 190 height 1
click at [427, 295] on input "Sign here" at bounding box center [489, 289] width 211 height 58
type input "**********"
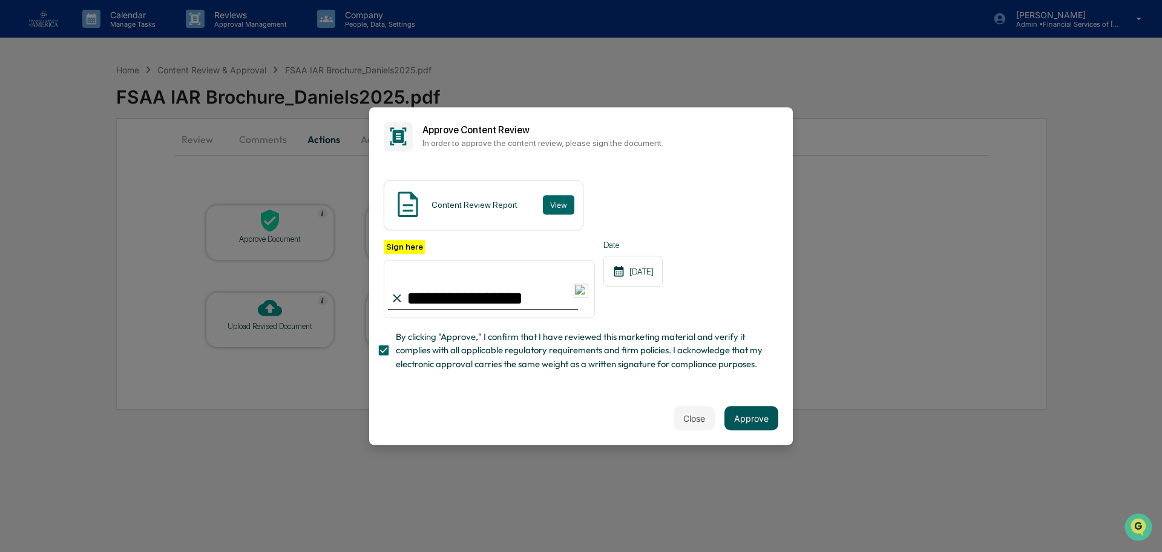
click at [748, 421] on button "Approve" at bounding box center [752, 418] width 54 height 24
